Goal: Task Accomplishment & Management: Manage account settings

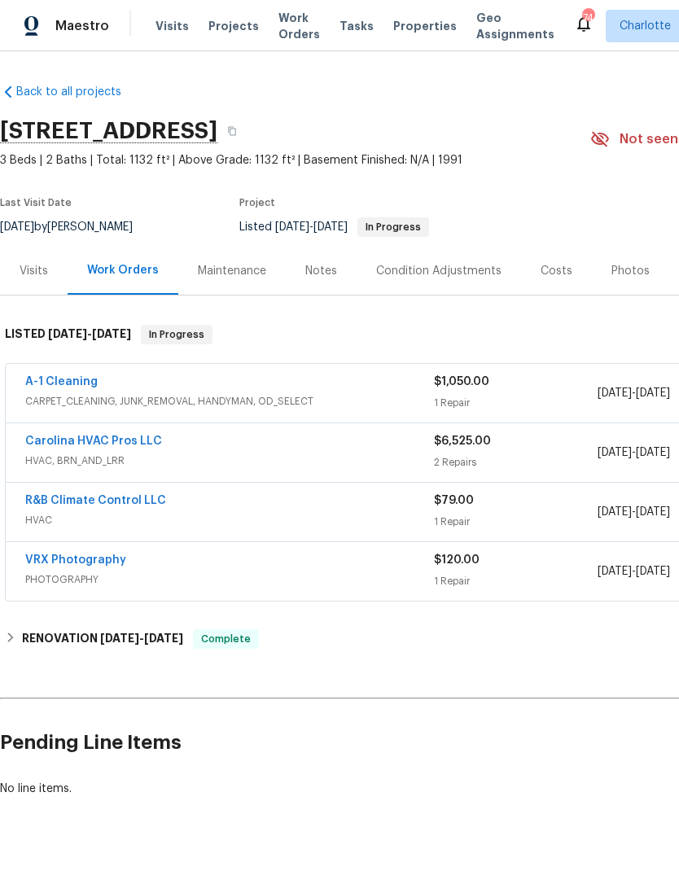
click at [169, 20] on span "Visits" at bounding box center [171, 26] width 33 height 16
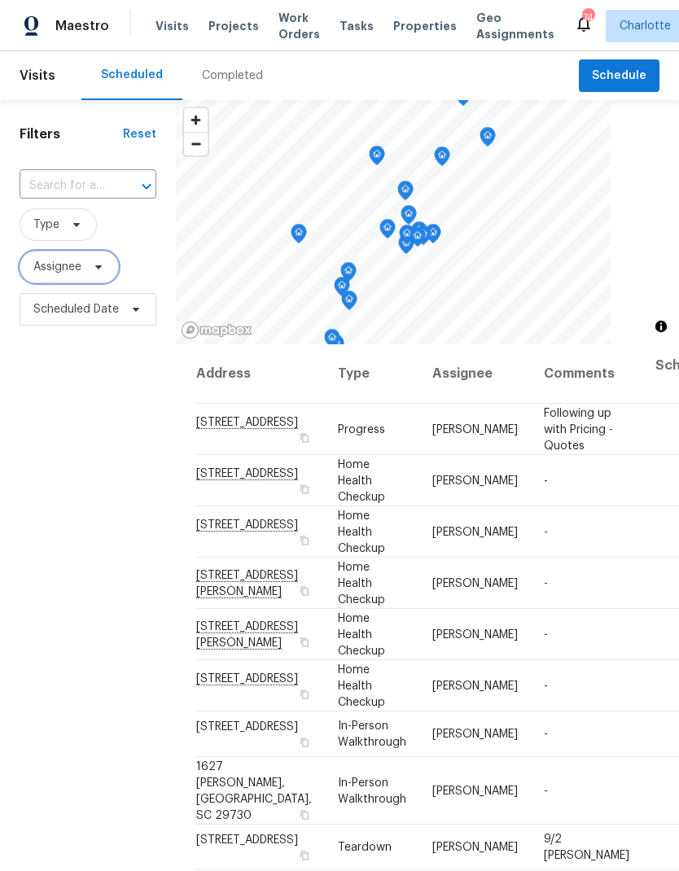
click at [46, 269] on span "Assignee" at bounding box center [57, 267] width 48 height 16
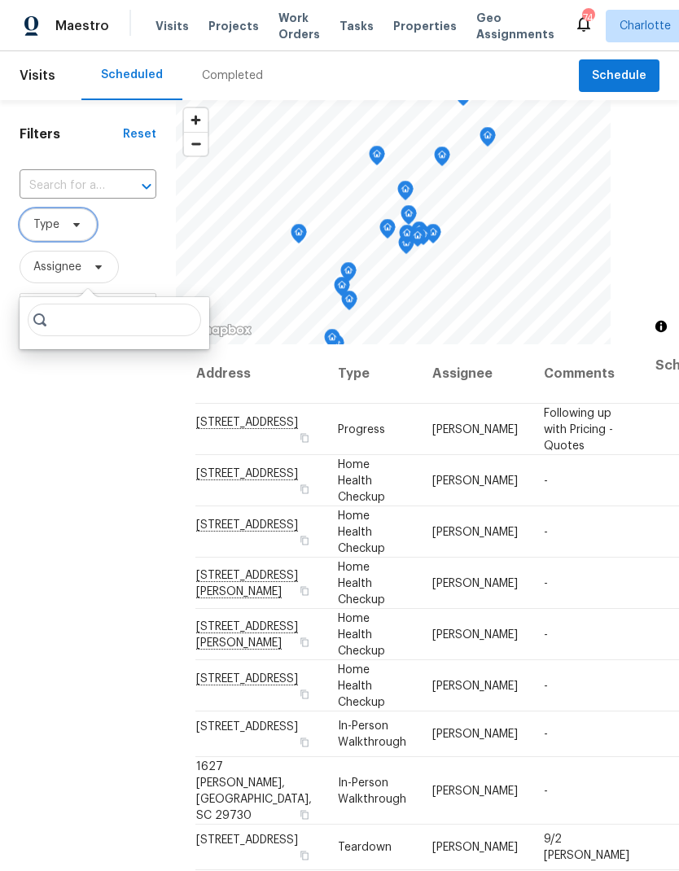
click at [46, 224] on span "Type" at bounding box center [46, 224] width 26 height 16
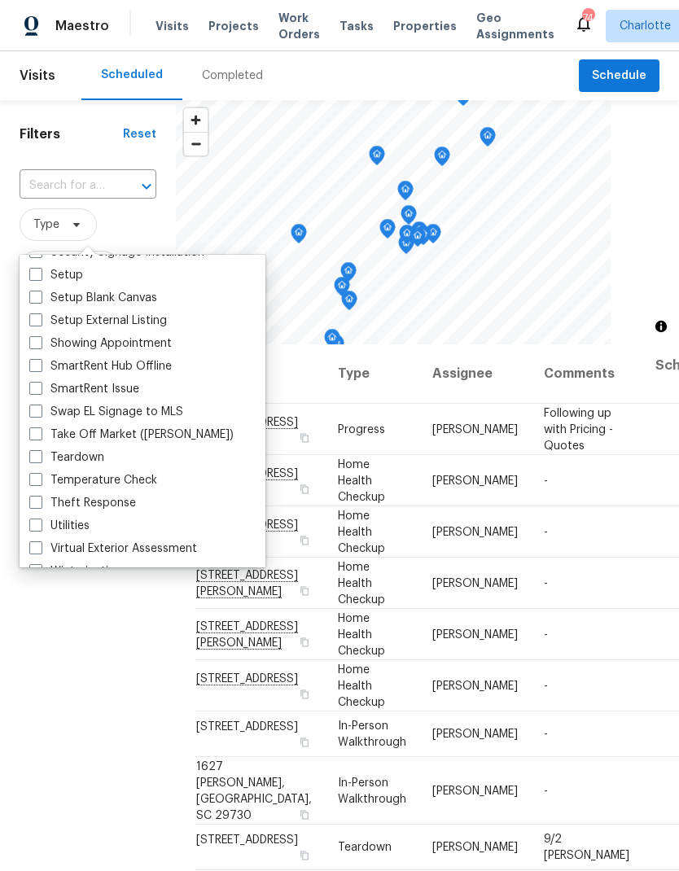
scroll to position [1366, 0]
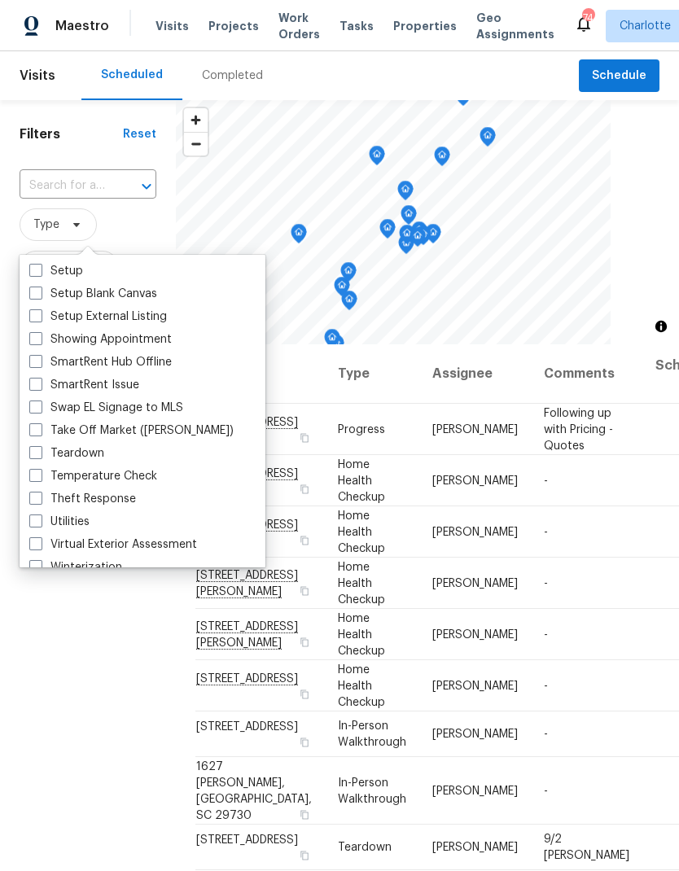
click at [32, 452] on span at bounding box center [35, 452] width 13 height 13
click at [32, 452] on input "Teardown" at bounding box center [34, 450] width 11 height 11
checkbox input "true"
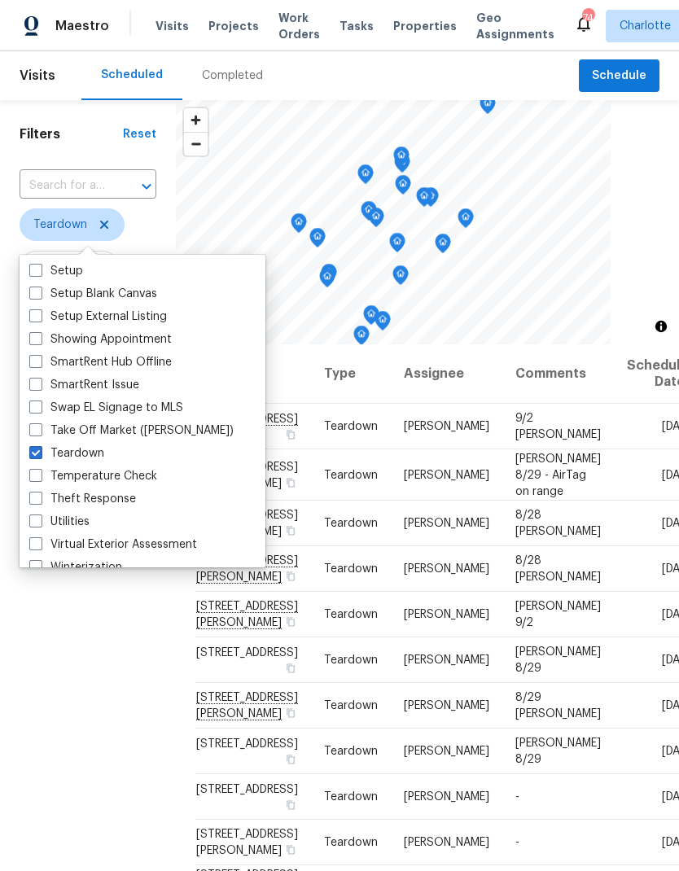
click at [34, 623] on div "Filters Reset ​ Teardown Assignee Scheduled Date" at bounding box center [88, 570] width 176 height 941
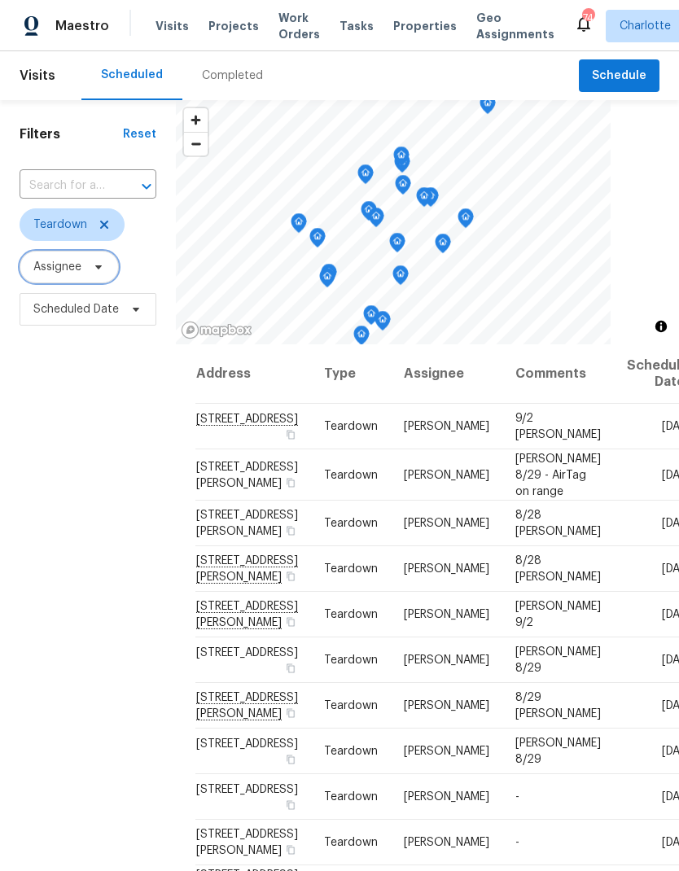
click at [51, 274] on span "Assignee" at bounding box center [57, 267] width 48 height 16
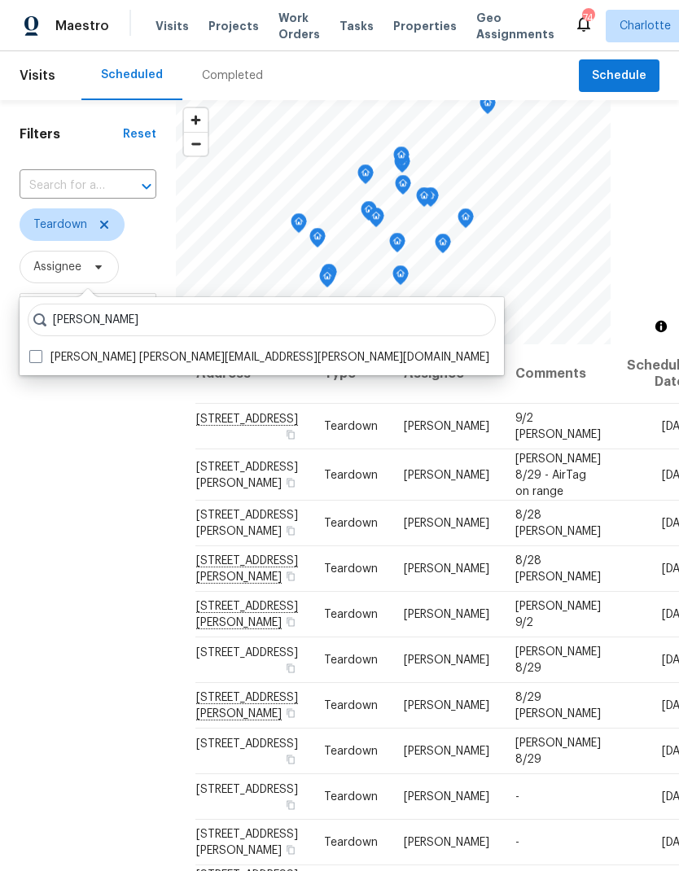
type input "[PERSON_NAME]"
click at [36, 363] on label "Ryan Carder ryan.carder@opendoor.com" at bounding box center [259, 357] width 460 height 16
click at [36, 360] on input "Ryan Carder ryan.carder@opendoor.com" at bounding box center [34, 354] width 11 height 11
checkbox input "true"
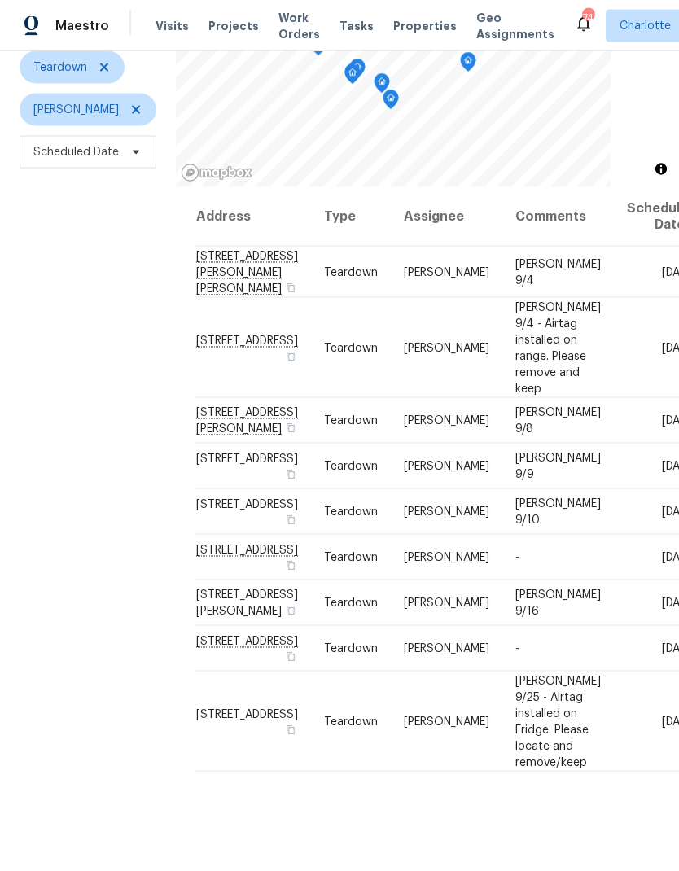
scroll to position [65, 0]
click at [0, 0] on icon at bounding box center [0, 0] width 0 height 0
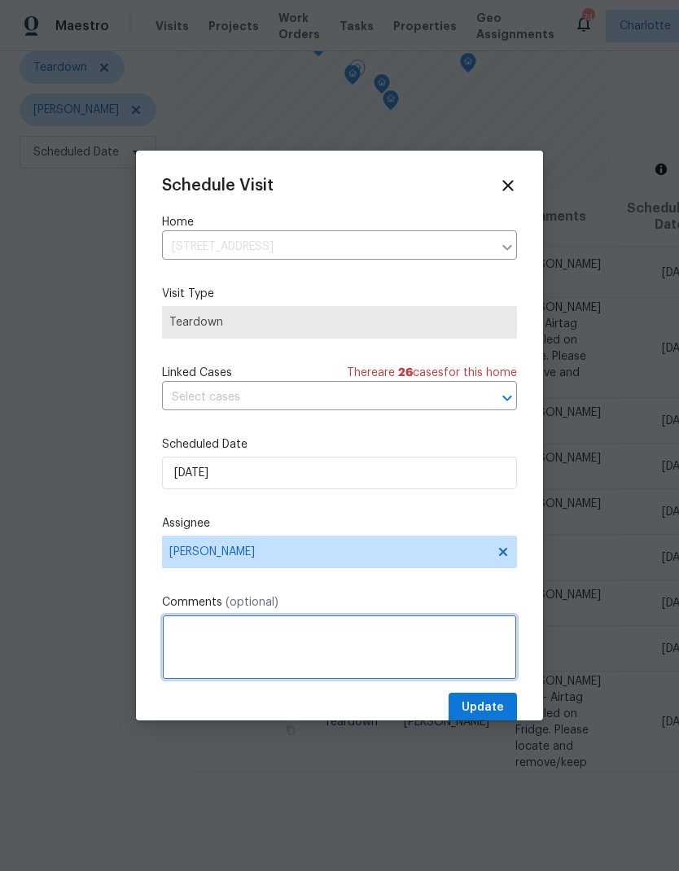
click at [404, 638] on textarea at bounding box center [339, 646] width 355 height 65
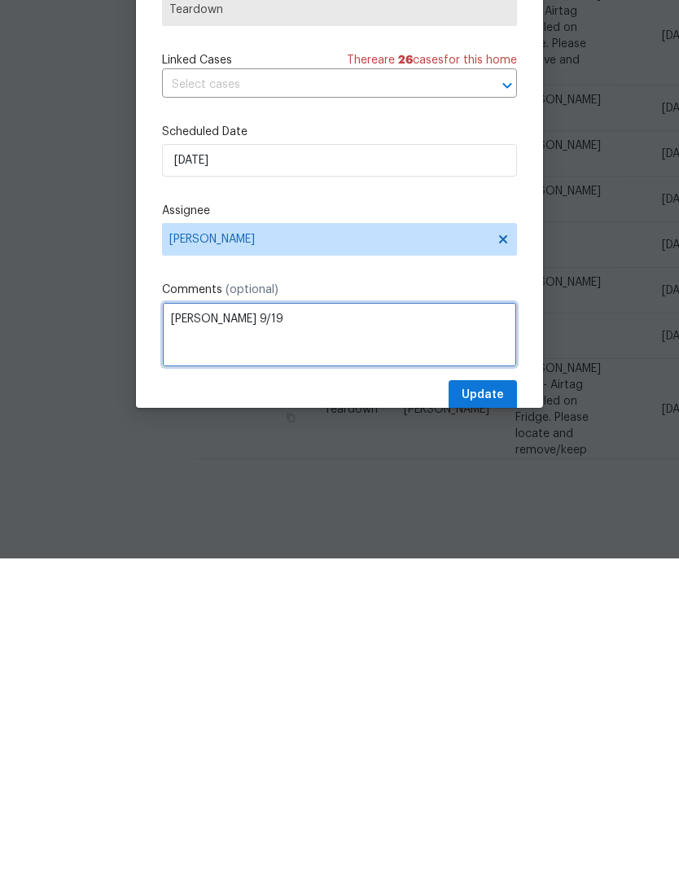
type textarea "COE 9/19"
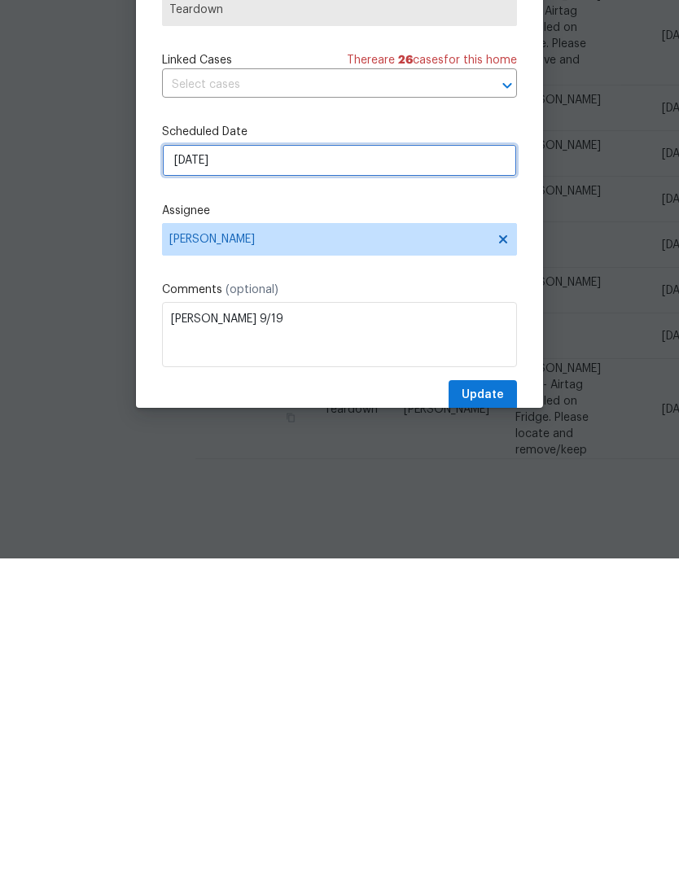
click at [406, 457] on input "9/14/2025" at bounding box center [339, 473] width 355 height 33
select select "8"
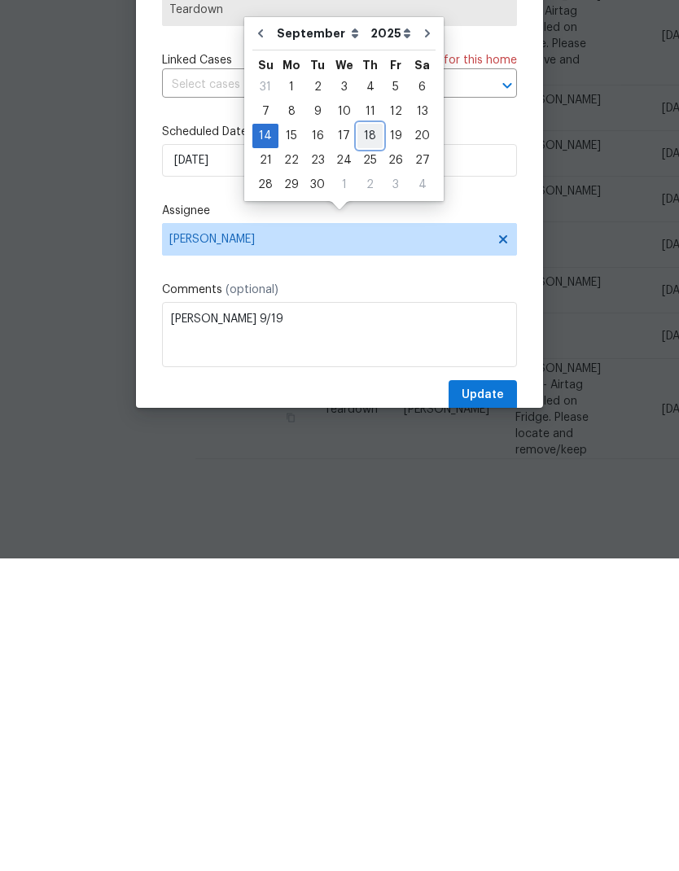
click at [370, 437] on div "18" at bounding box center [369, 448] width 25 height 23
type input "9/18/2025"
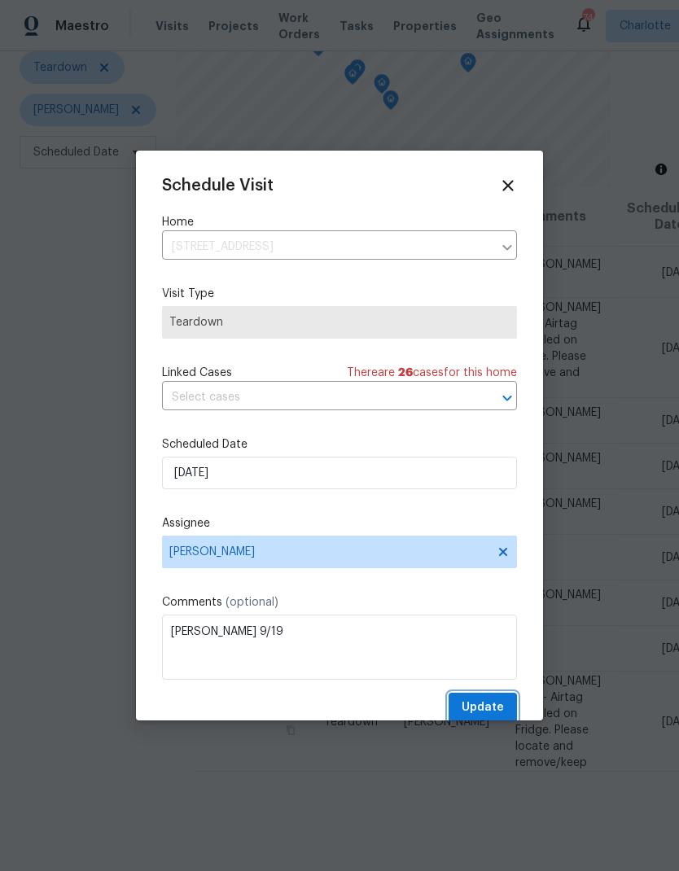
click at [489, 715] on span "Update" at bounding box center [482, 707] width 42 height 20
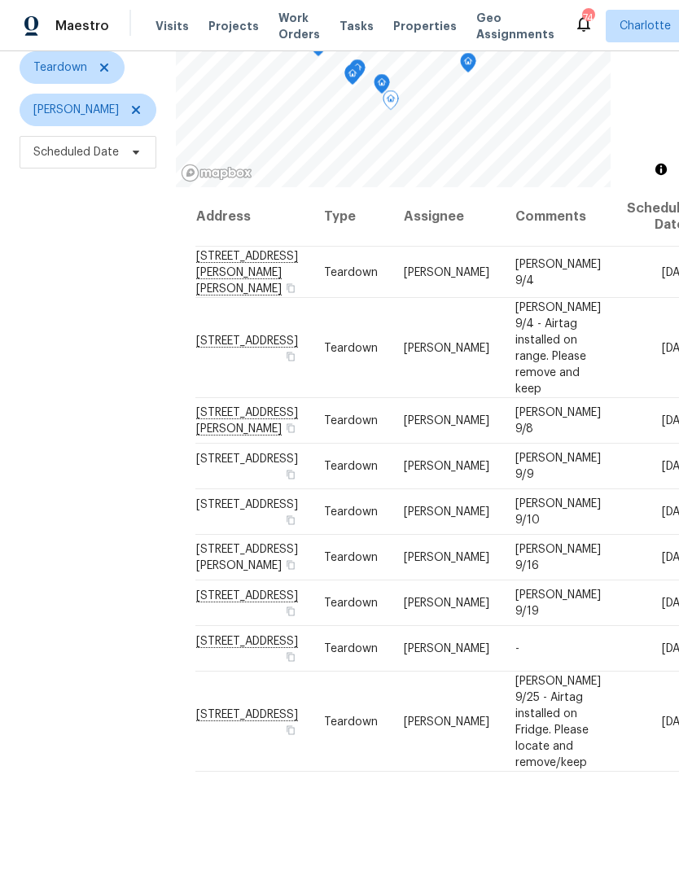
click at [0, 0] on icon at bounding box center [0, 0] width 0 height 0
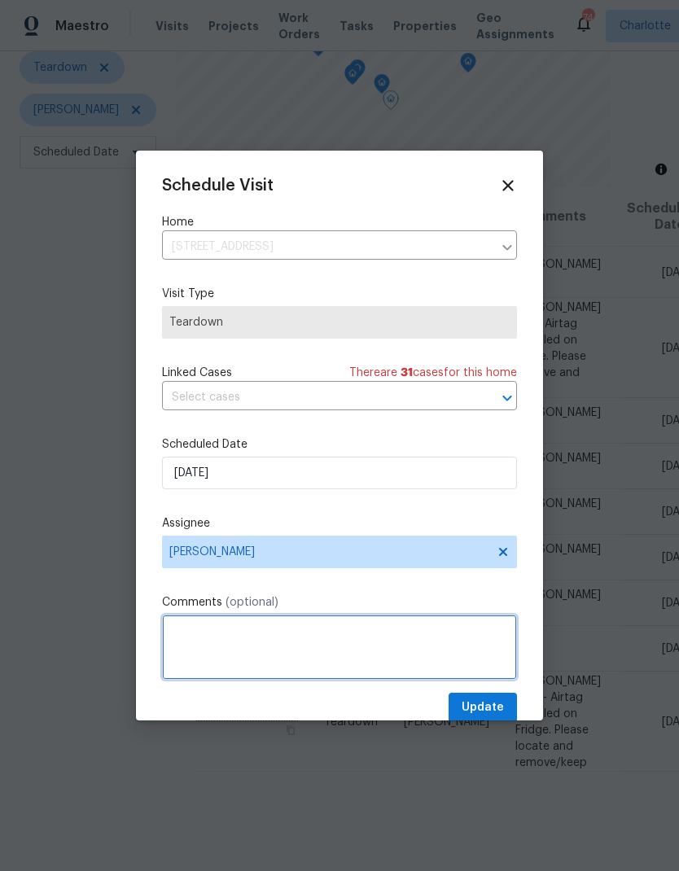
click at [463, 640] on textarea at bounding box center [339, 646] width 355 height 65
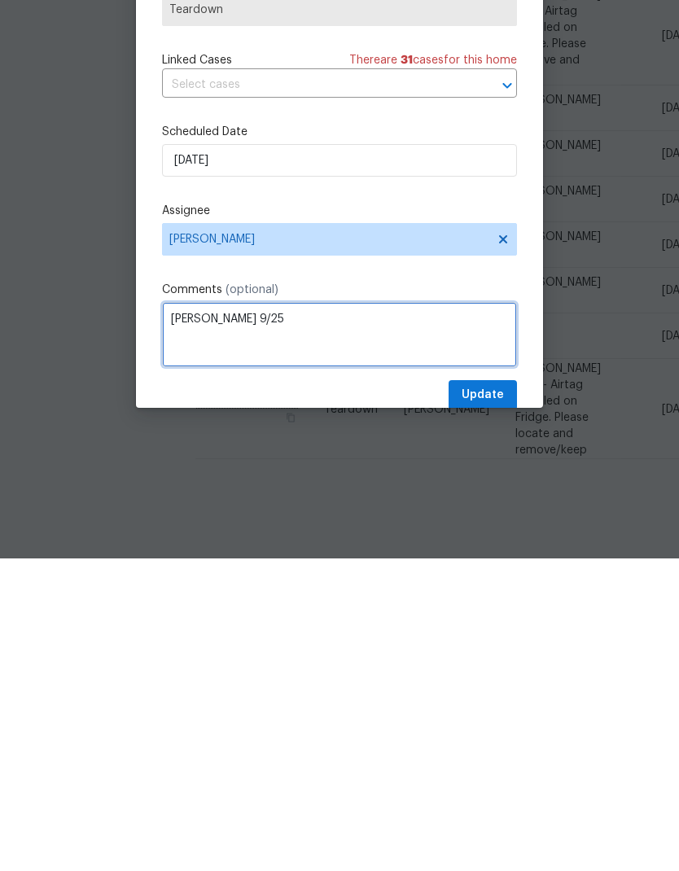
type textarea "COE 9/25"
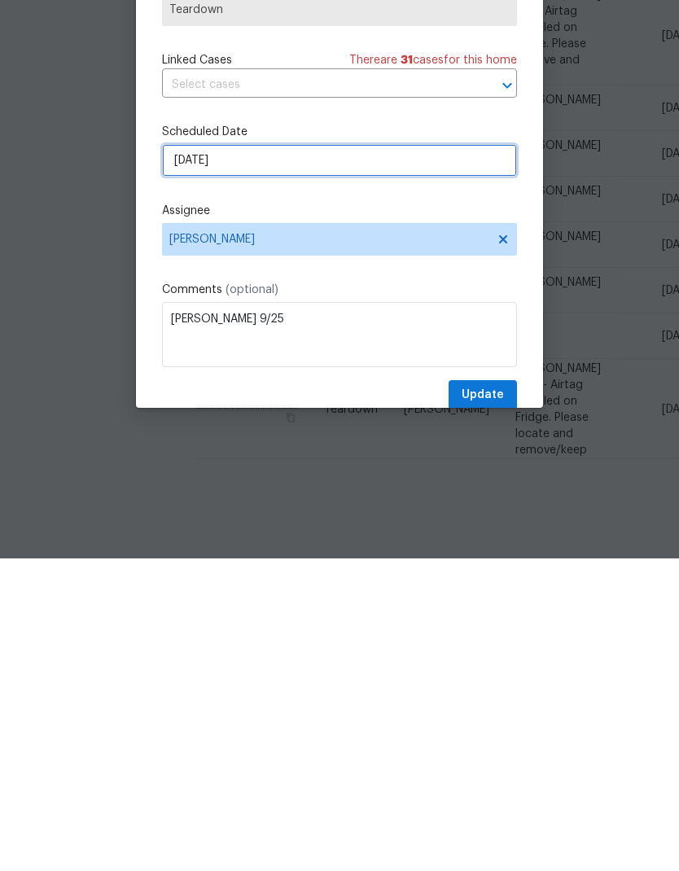
click at [376, 457] on input "9/21/2025" at bounding box center [339, 473] width 355 height 33
select select "8"
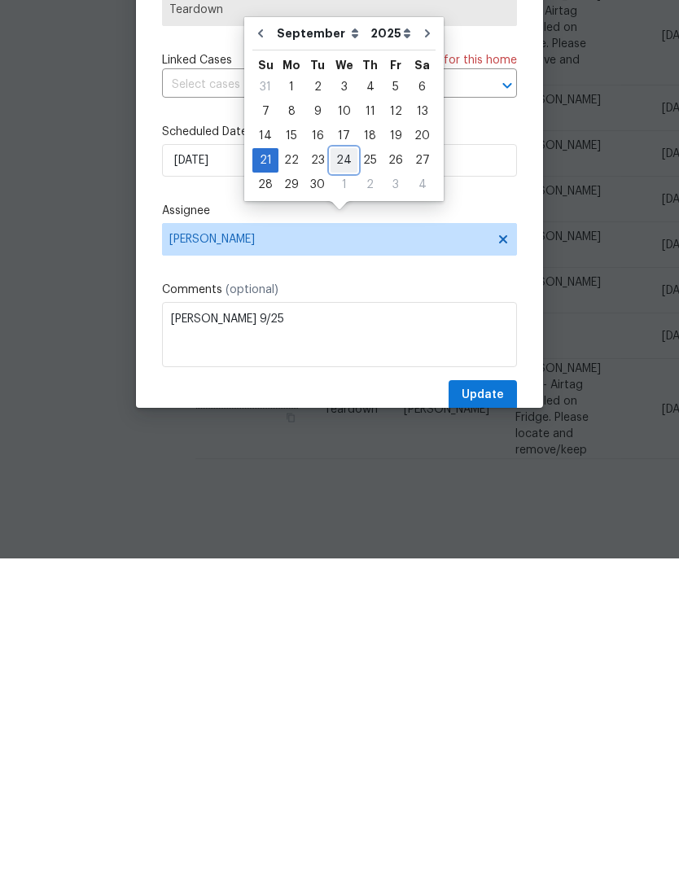
click at [347, 461] on div "24" at bounding box center [343, 472] width 27 height 23
type input "9/24/2025"
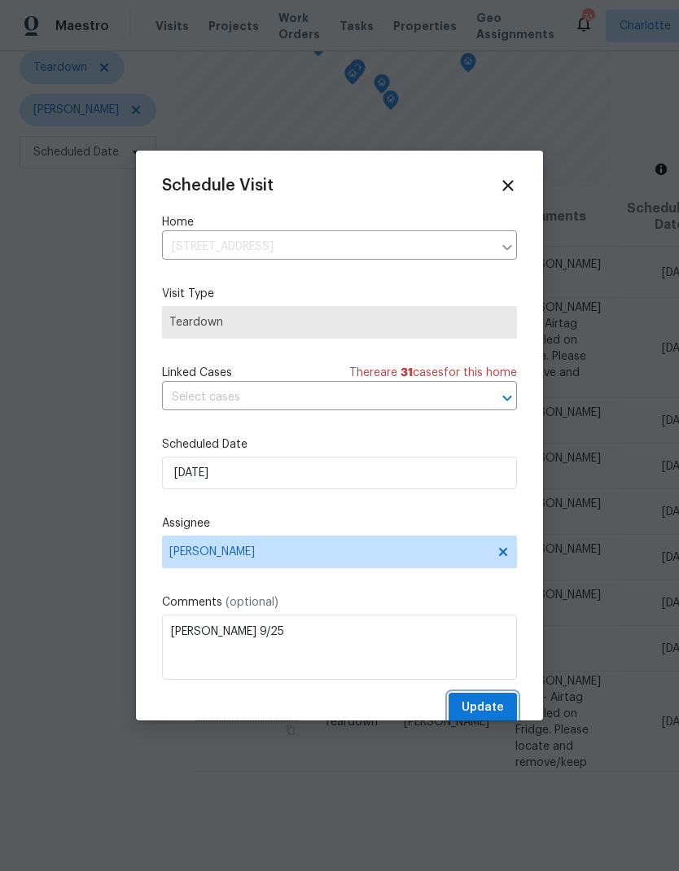
click at [505, 715] on button "Update" at bounding box center [482, 708] width 68 height 30
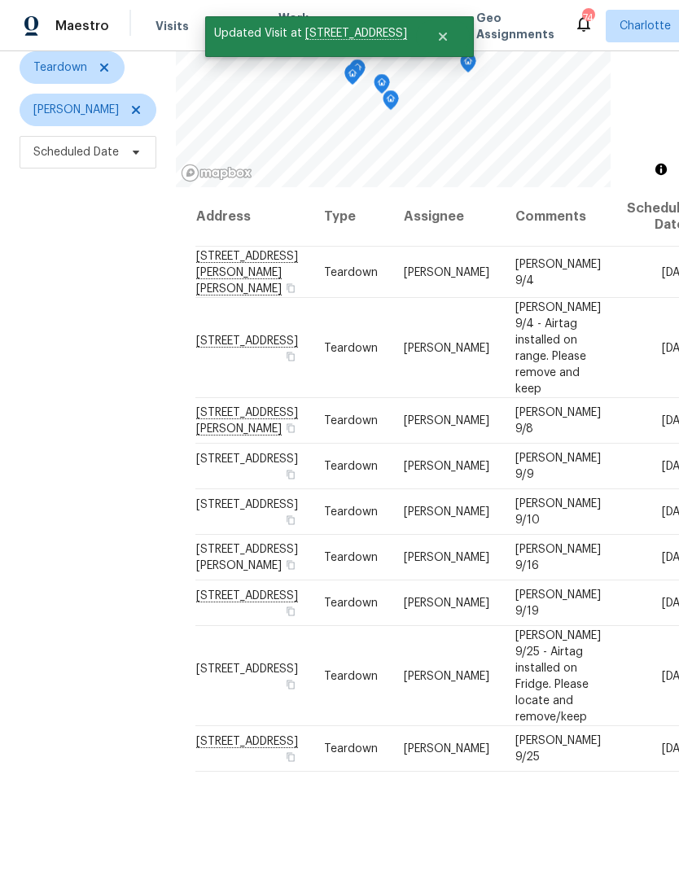
click at [48, 317] on div "Filters Reset ​ Teardown Ryan Carder Scheduled Date" at bounding box center [88, 413] width 176 height 941
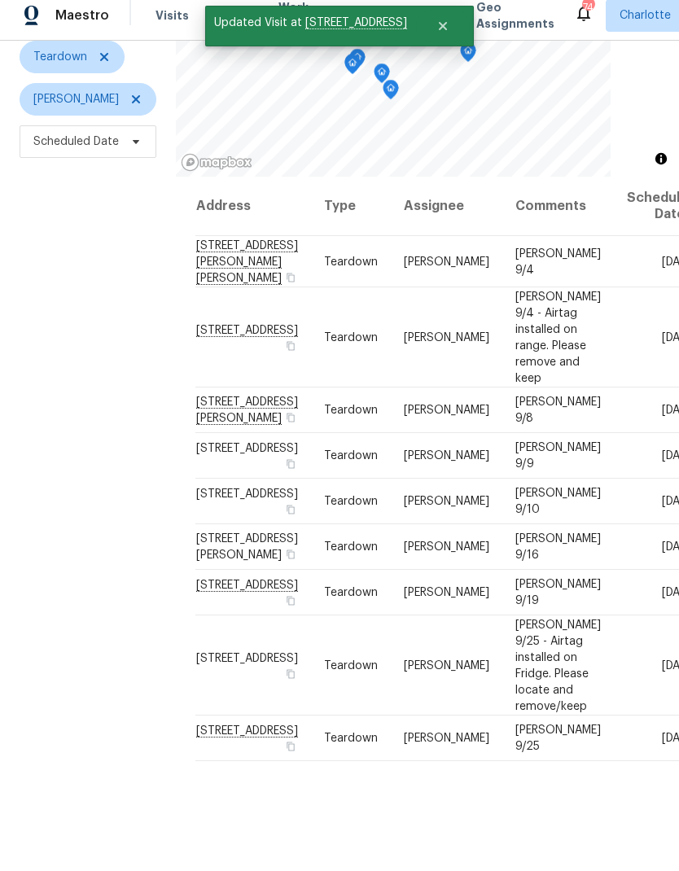
scroll to position [0, 0]
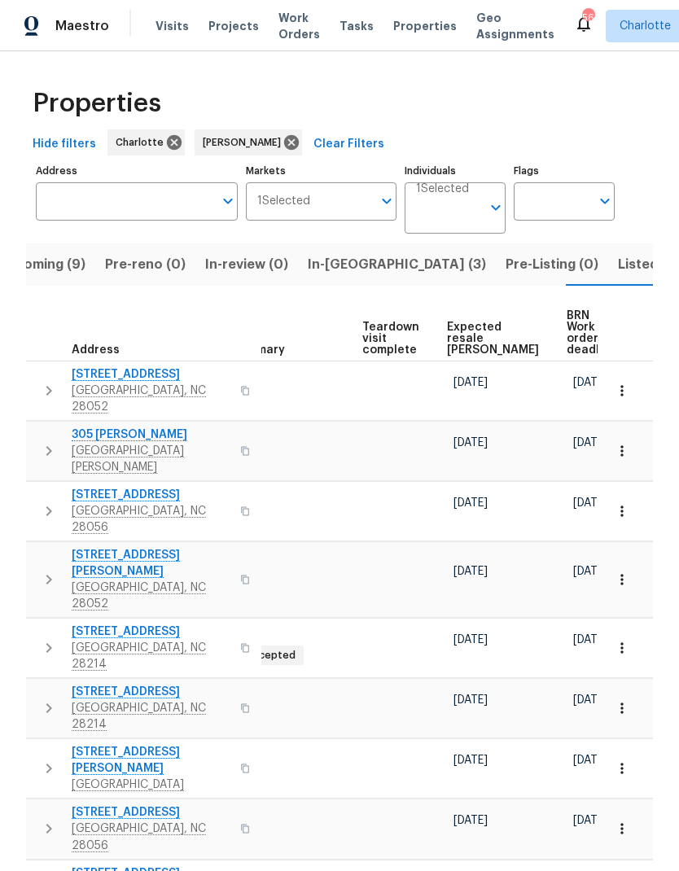
scroll to position [0, 356]
click at [470, 330] on span "Expected resale [PERSON_NAME]" at bounding box center [494, 338] width 92 height 34
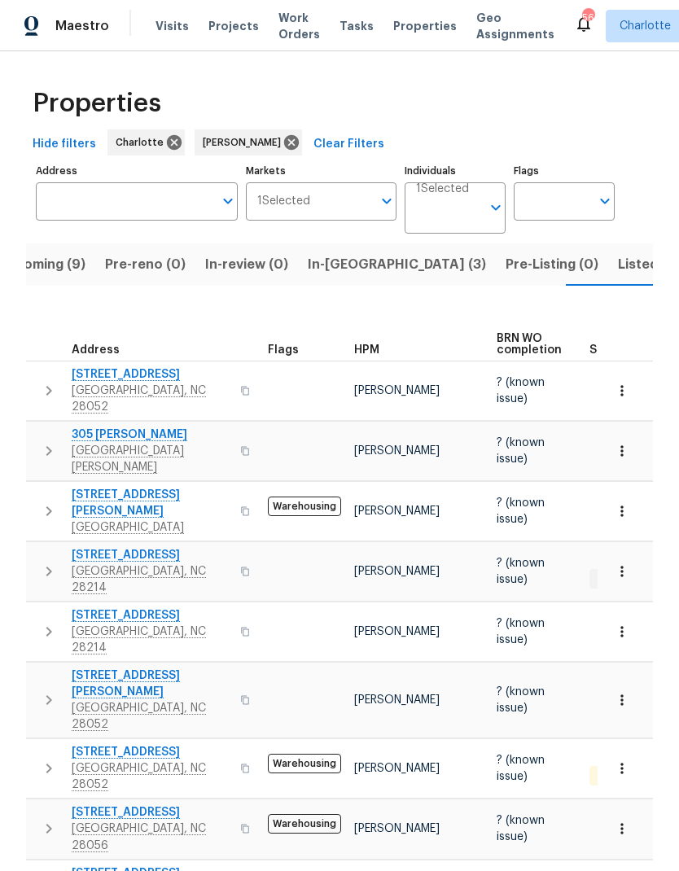
click at [618, 253] on span "Listed (18)" at bounding box center [652, 264] width 68 height 23
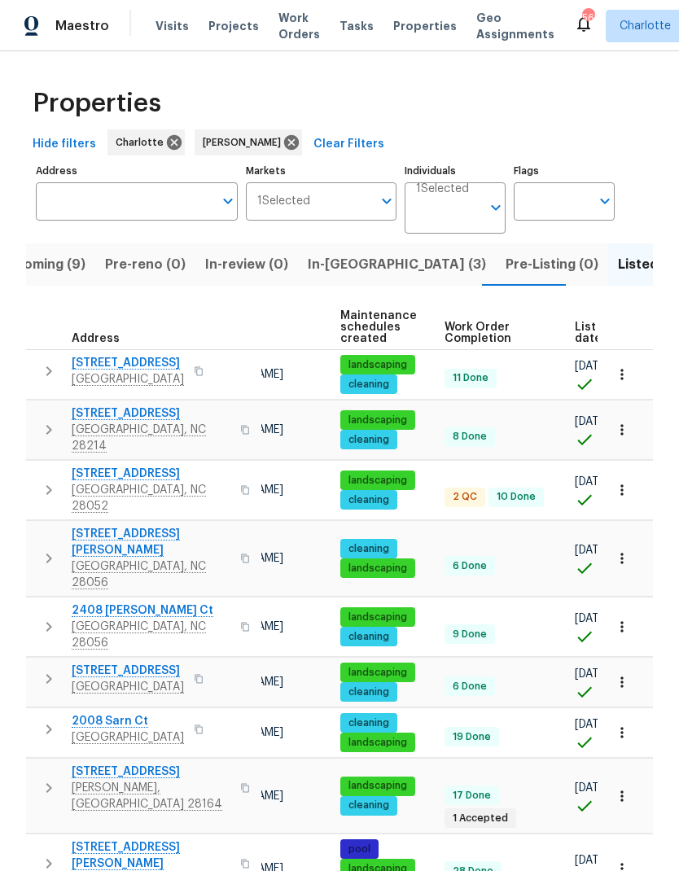
scroll to position [0, 160]
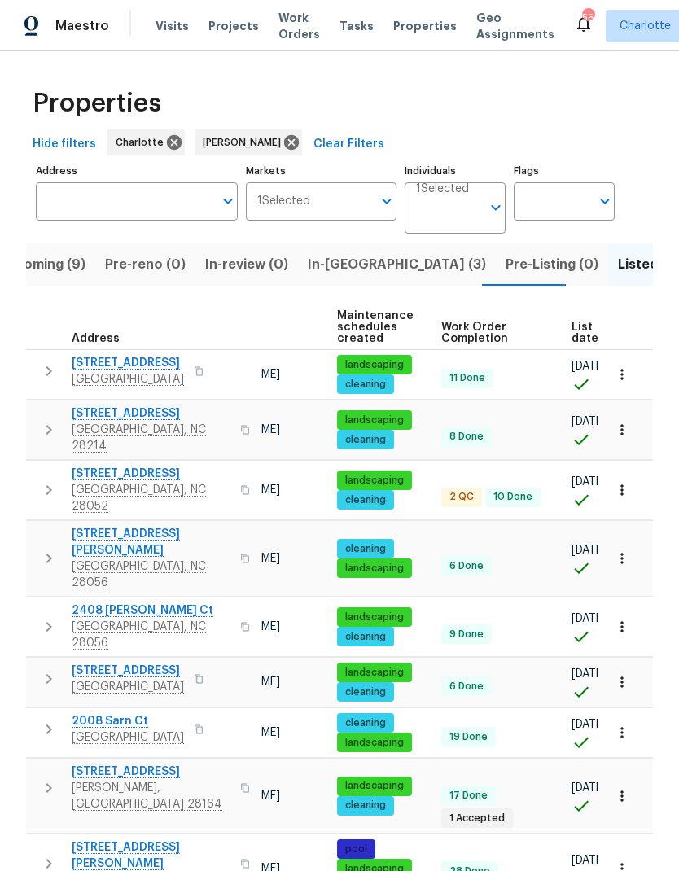
click at [573, 321] on span "List date" at bounding box center [584, 332] width 27 height 23
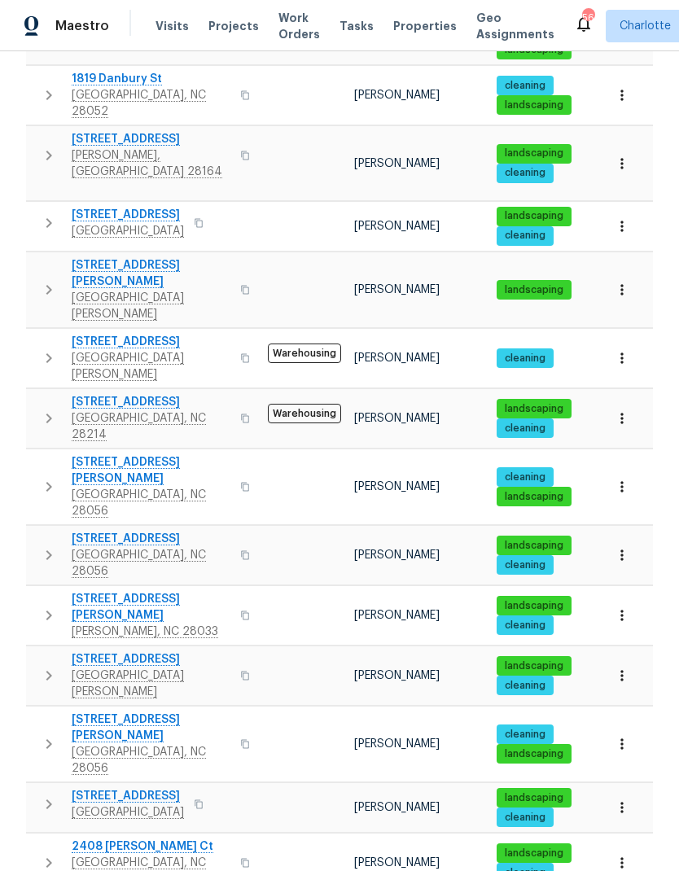
click at [7, 9] on div "Properties Hide filters [PERSON_NAME] Clear Filters Address Address Markets 1 S…" at bounding box center [339, 384] width 679 height 1474
click at [46, 734] on icon "button" at bounding box center [49, 744] width 20 height 20
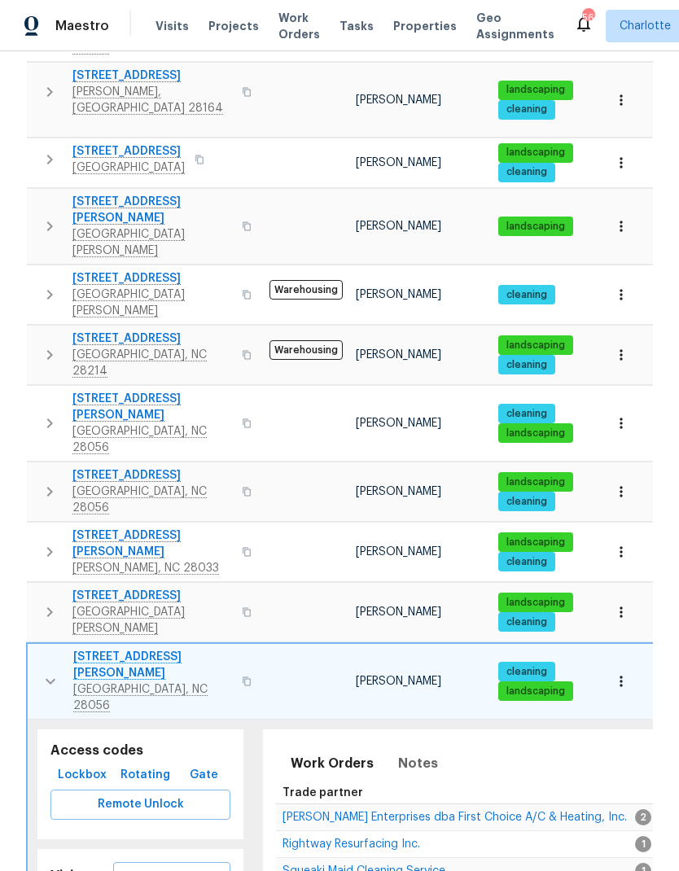
scroll to position [470, 0]
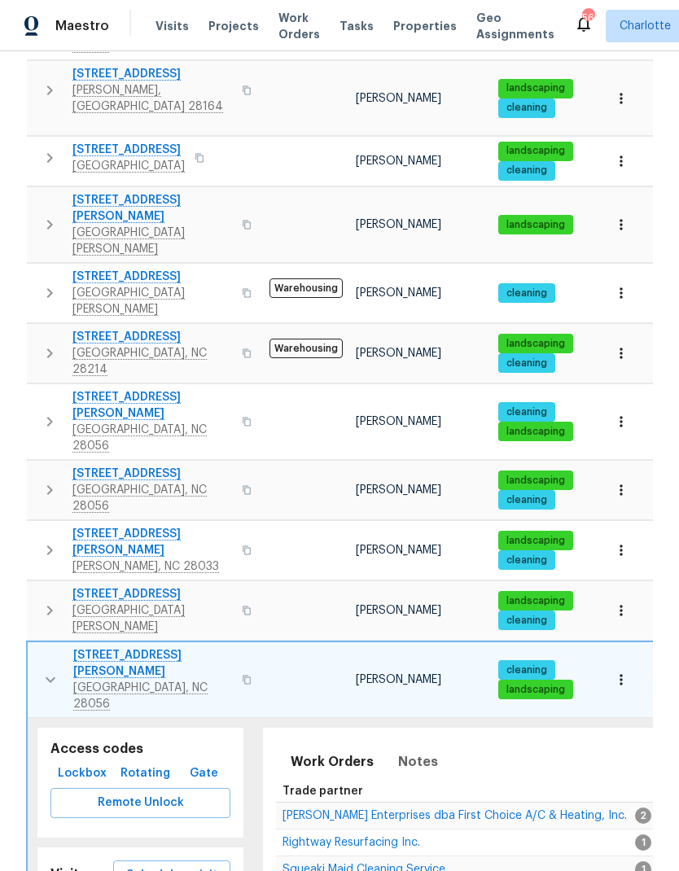
click at [49, 670] on icon "button" at bounding box center [51, 680] width 20 height 20
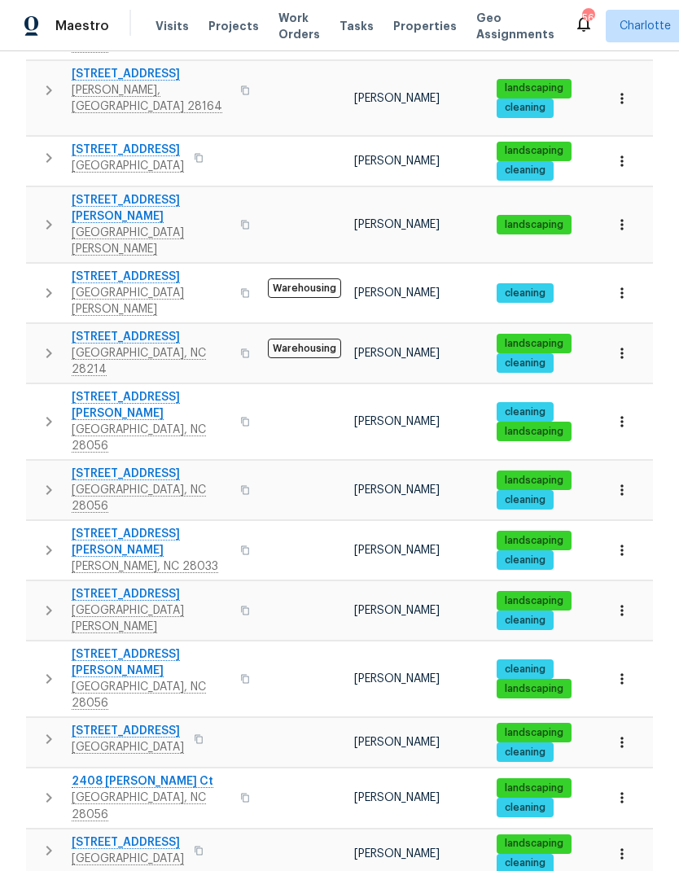
scroll to position [404, 0]
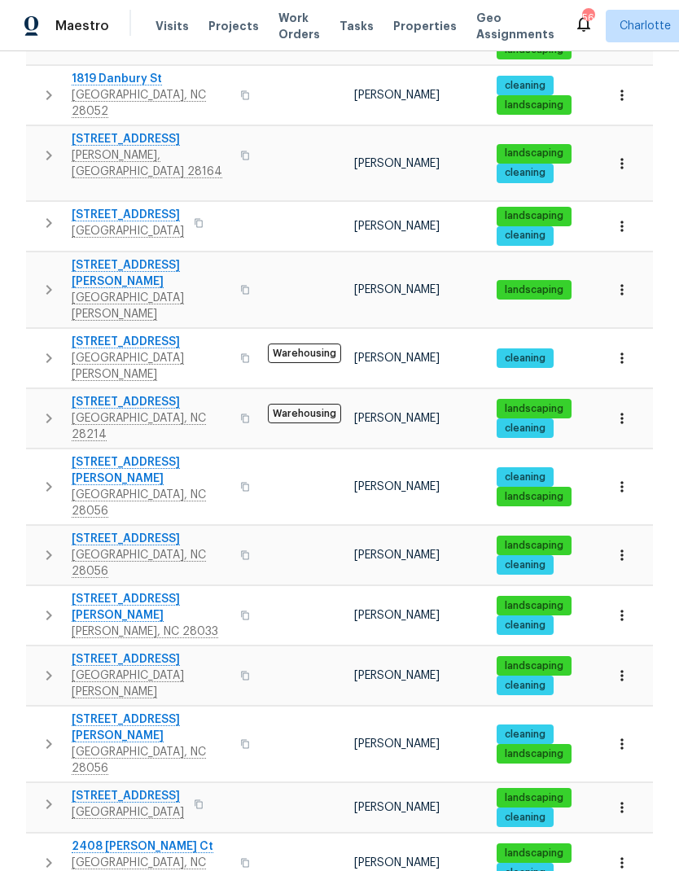
click at [52, 666] on icon "button" at bounding box center [49, 676] width 20 height 20
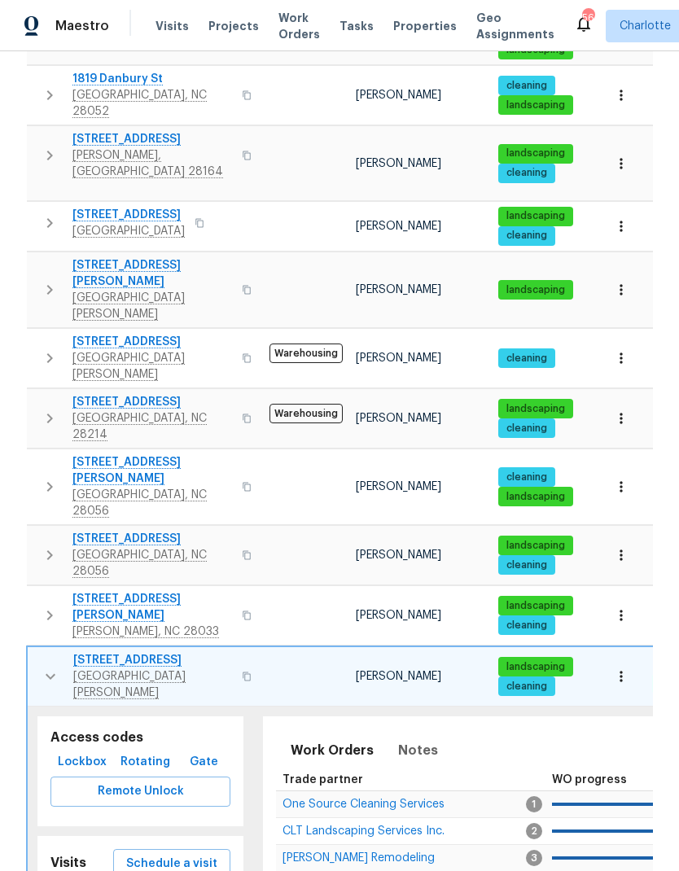
click at [46, 605] on icon "button" at bounding box center [50, 615] width 20 height 20
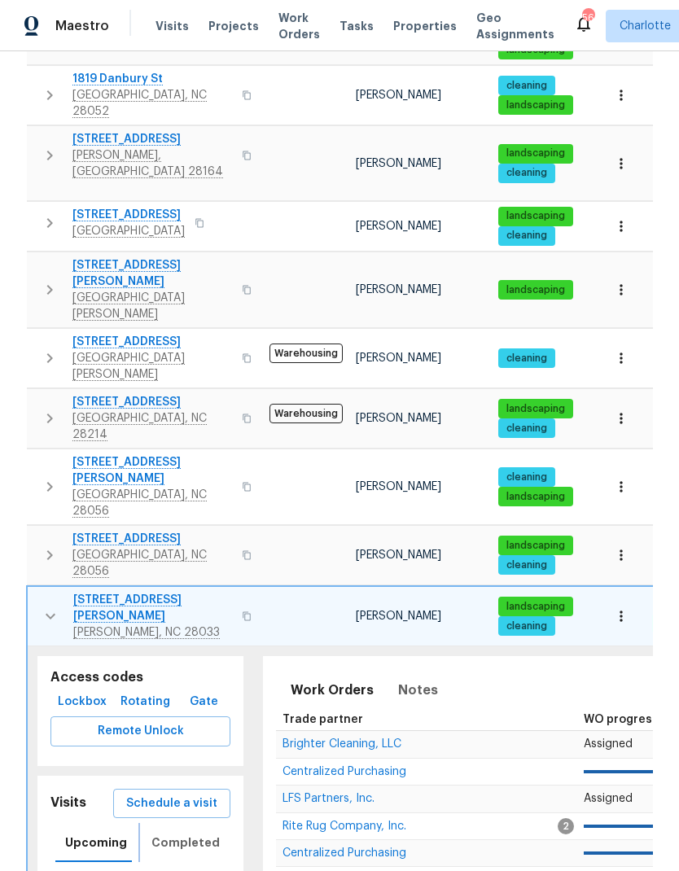
click at [155, 833] on span "Completed" at bounding box center [185, 843] width 68 height 20
click at [52, 606] on icon "button" at bounding box center [51, 616] width 20 height 20
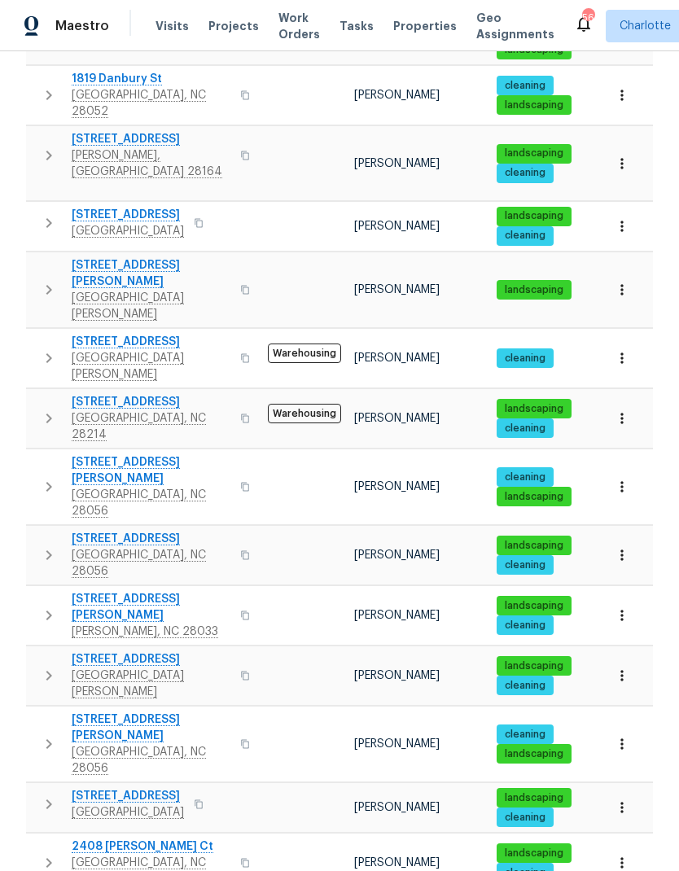
click at [46, 550] on icon "button" at bounding box center [49, 555] width 6 height 10
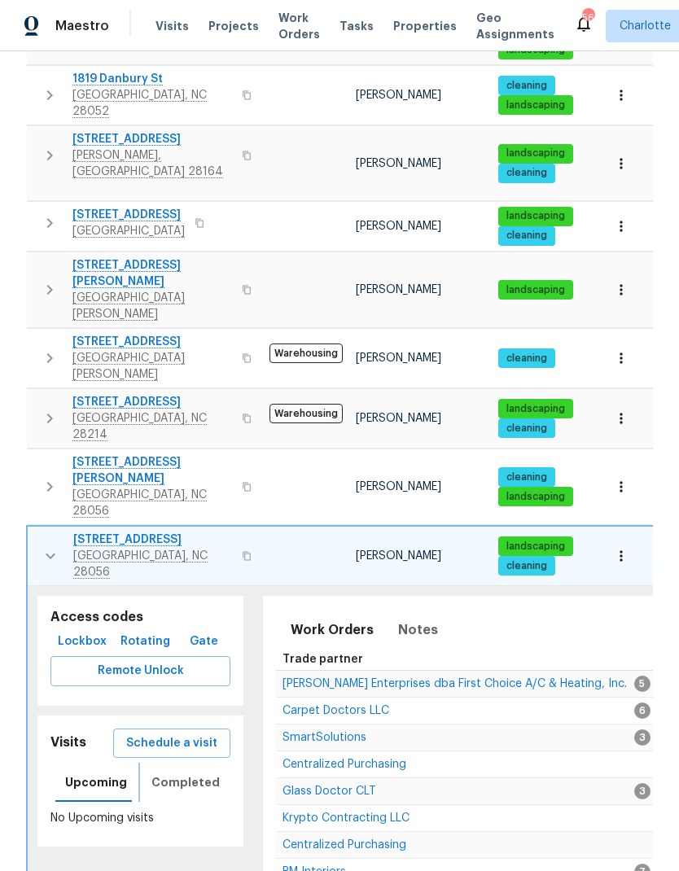
click at [163, 772] on span "Completed" at bounding box center [185, 782] width 68 height 20
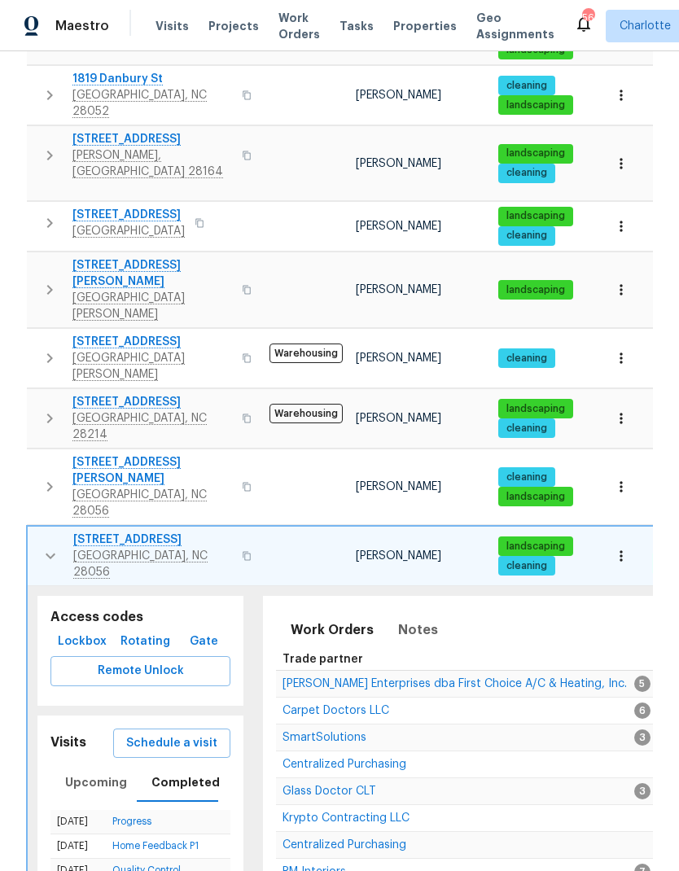
click at [47, 546] on icon "button" at bounding box center [51, 556] width 20 height 20
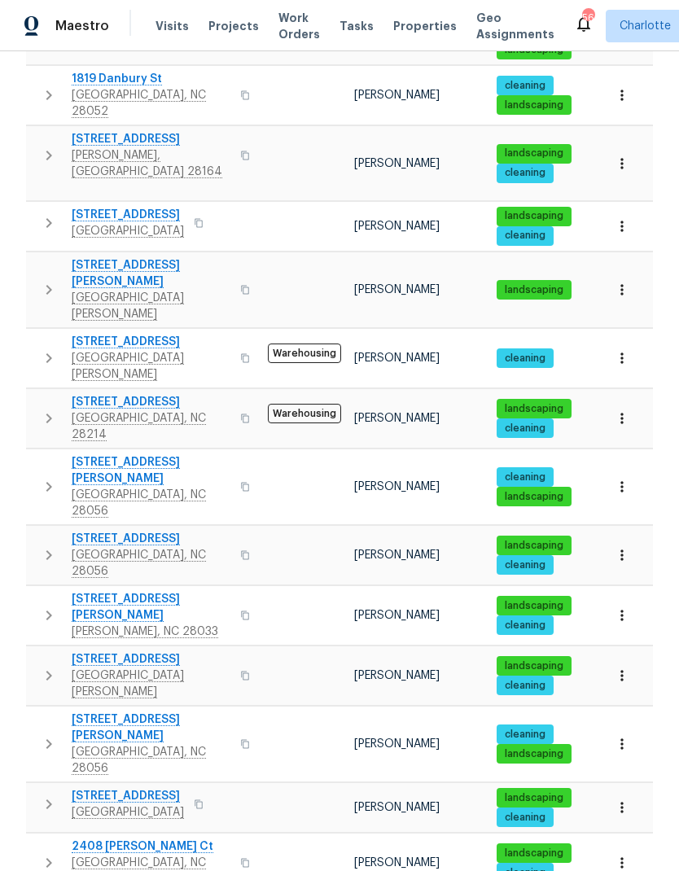
click at [42, 477] on icon "button" at bounding box center [49, 487] width 20 height 20
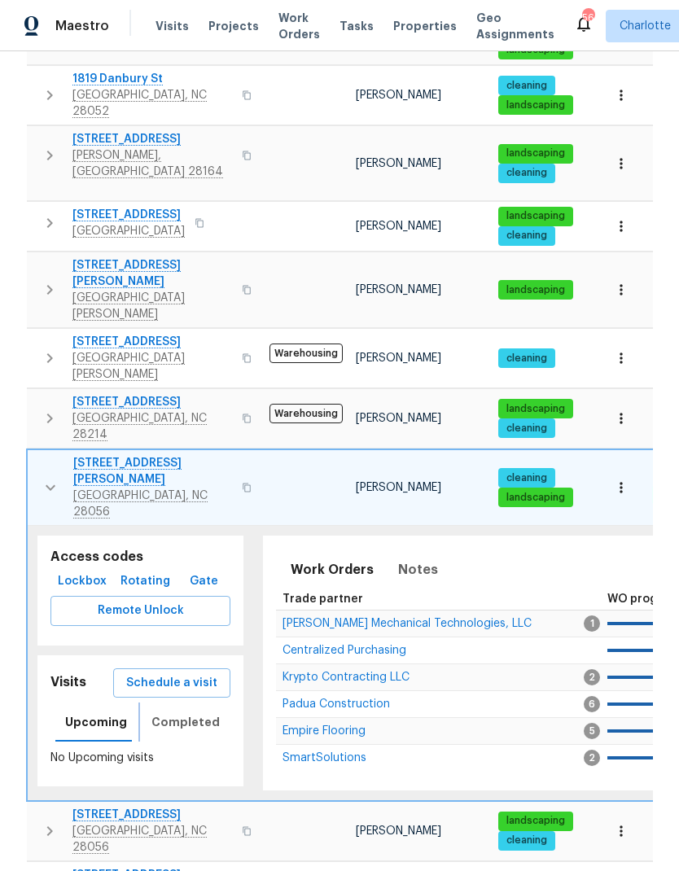
click at [168, 712] on span "Completed" at bounding box center [185, 722] width 68 height 20
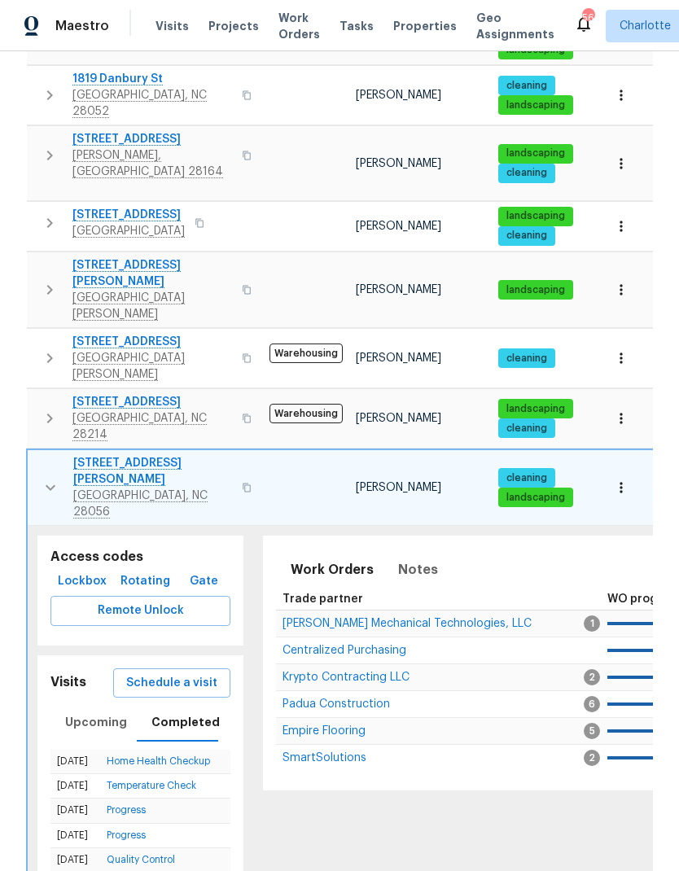
click at [146, 756] on link "Home Health Checkup" at bounding box center [158, 761] width 103 height 10
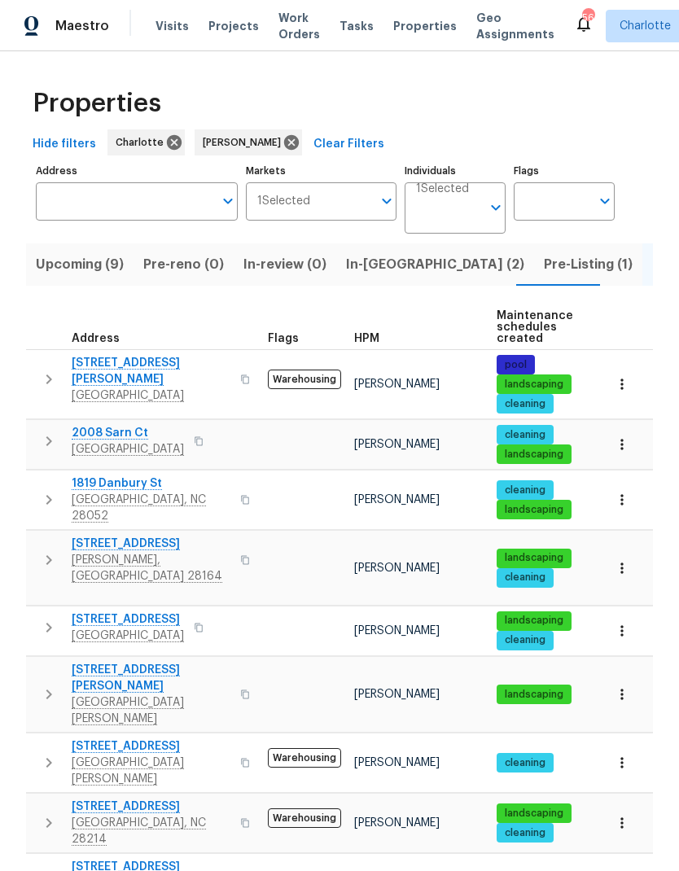
click at [51, 535] on button "button" at bounding box center [49, 559] width 33 height 49
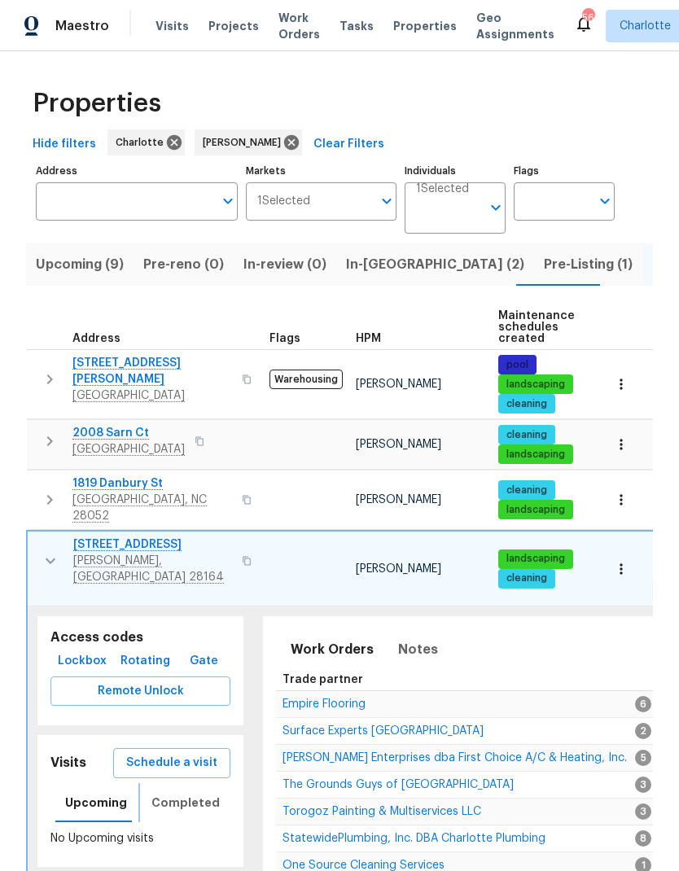
click at [180, 793] on span "Completed" at bounding box center [185, 803] width 68 height 20
click at [60, 544] on button "button" at bounding box center [50, 560] width 33 height 49
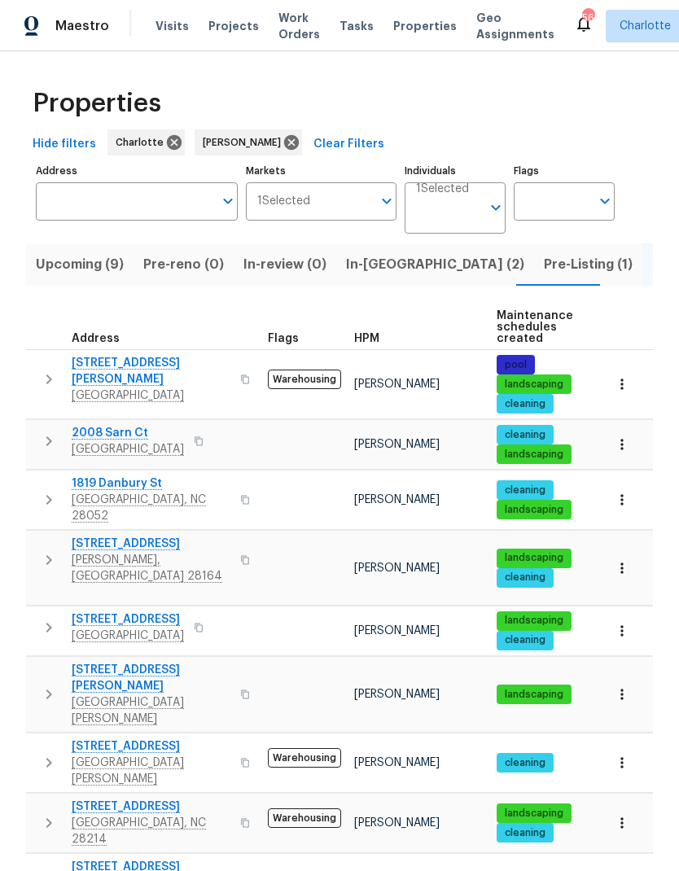
click at [54, 753] on icon "button" at bounding box center [49, 763] width 20 height 20
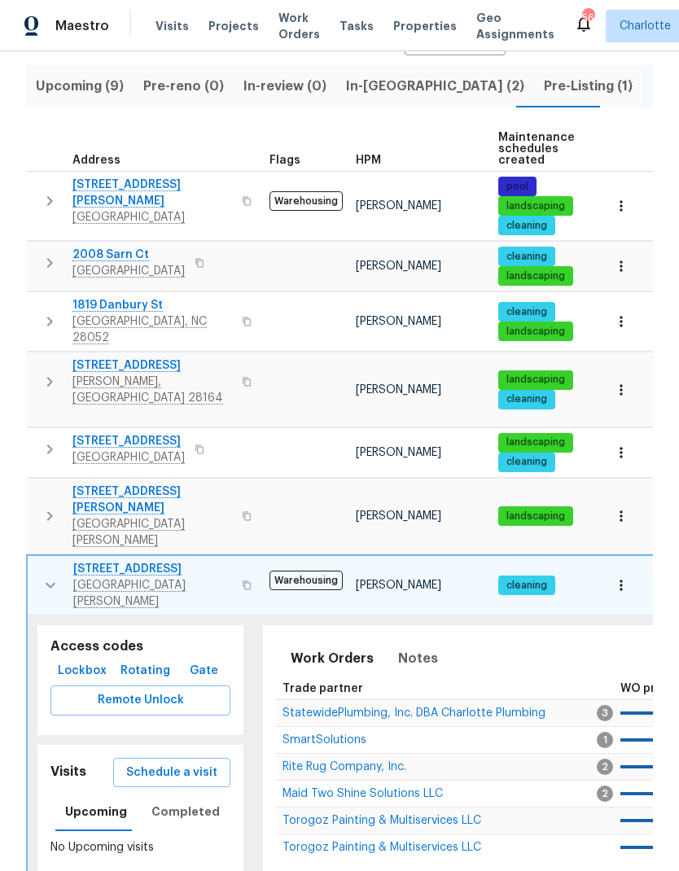
scroll to position [179, 0]
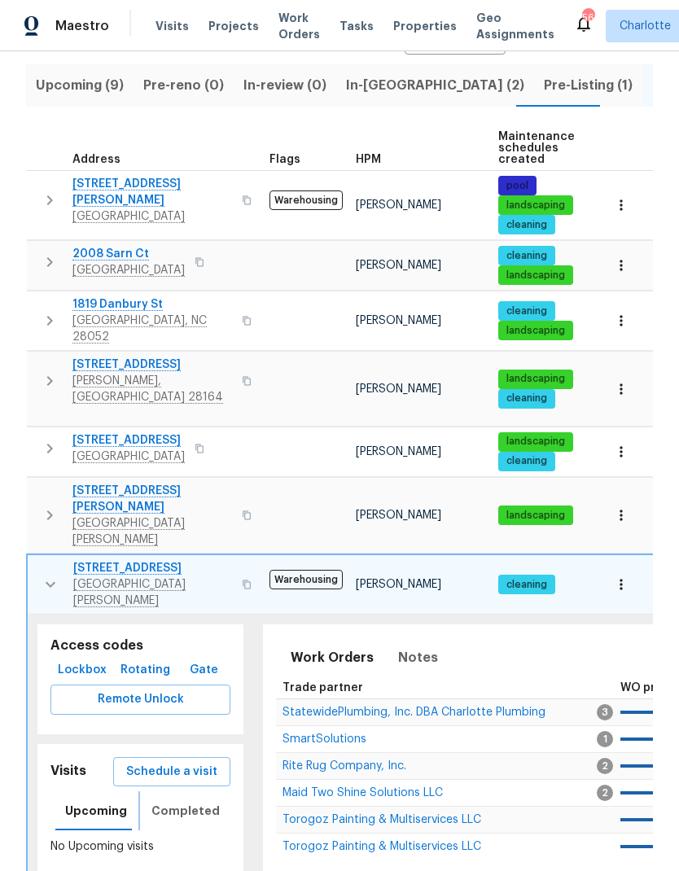
click at [178, 801] on span "Completed" at bounding box center [185, 811] width 68 height 20
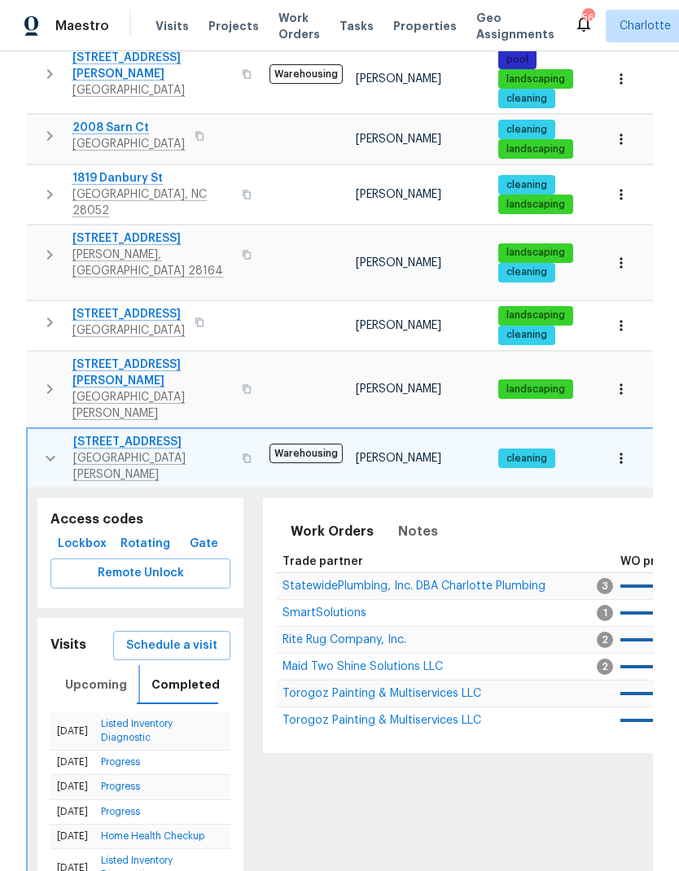
scroll to position [307, 0]
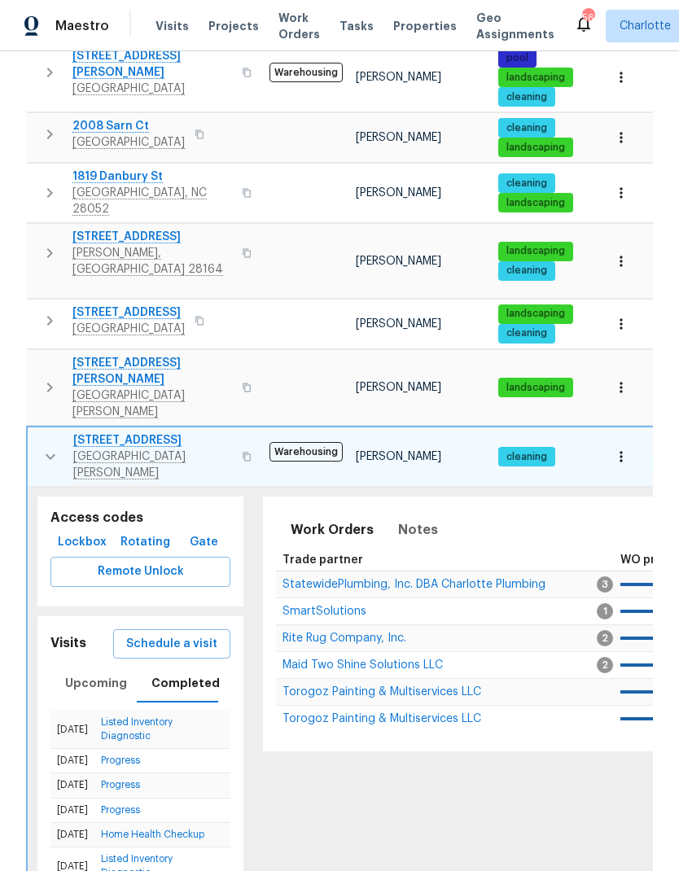
click at [43, 447] on icon "button" at bounding box center [51, 457] width 20 height 20
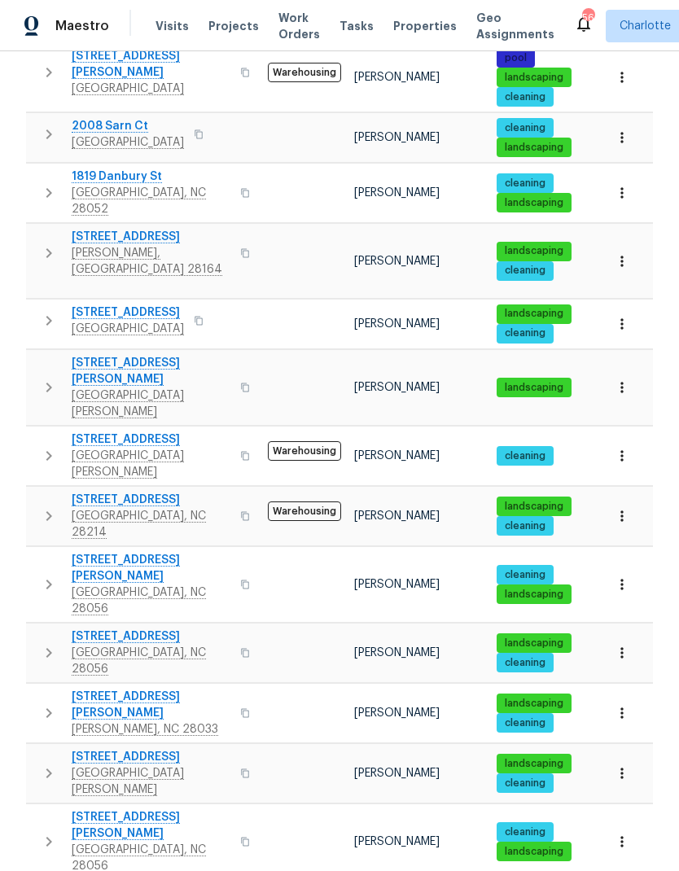
click at [50, 511] on icon "button" at bounding box center [49, 516] width 6 height 10
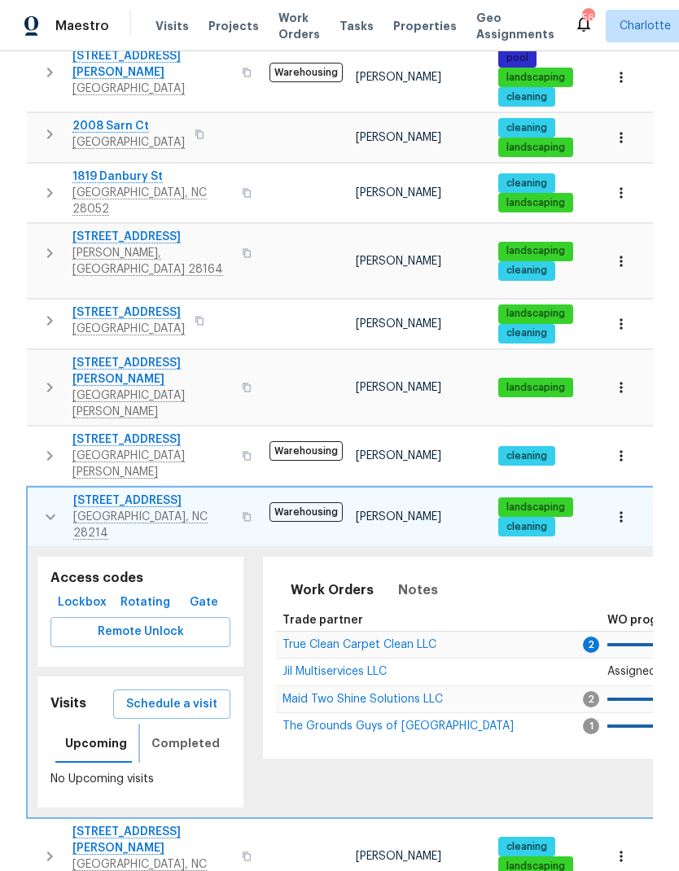
click at [169, 733] on span "Completed" at bounding box center [185, 743] width 68 height 20
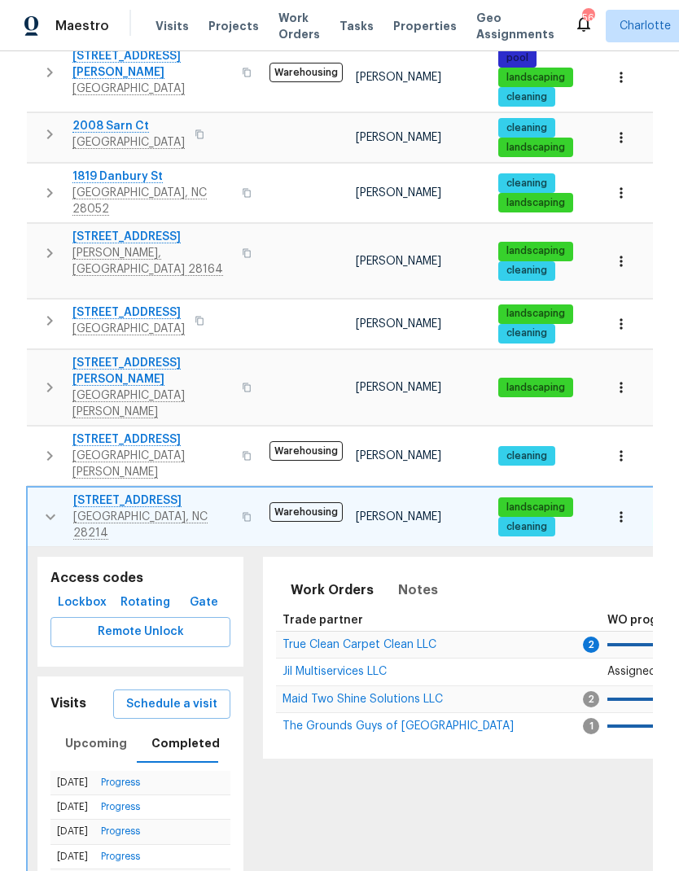
click at [45, 507] on icon "button" at bounding box center [51, 517] width 20 height 20
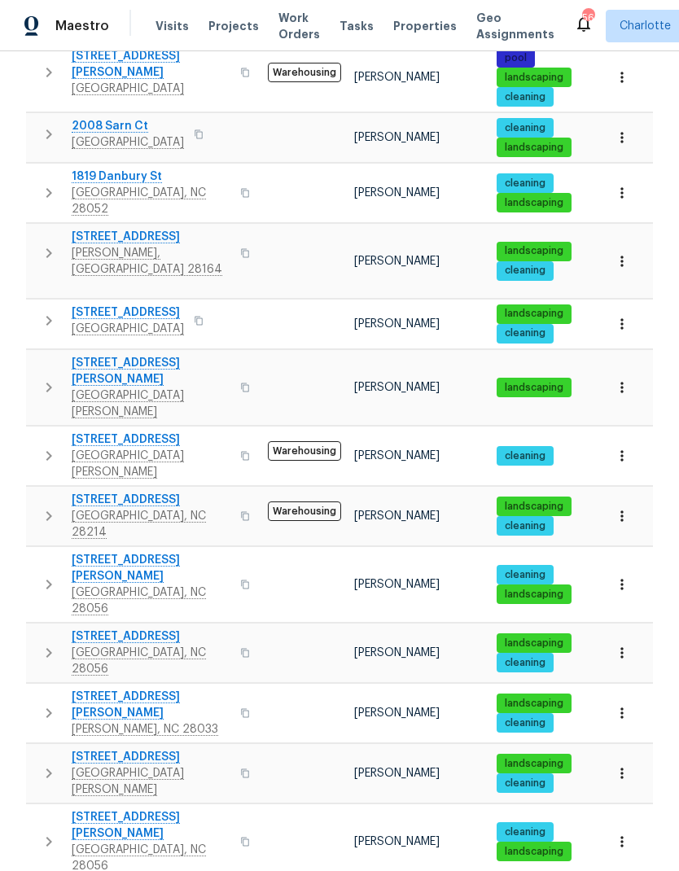
scroll to position [0, 0]
